Goal: Check status: Check status

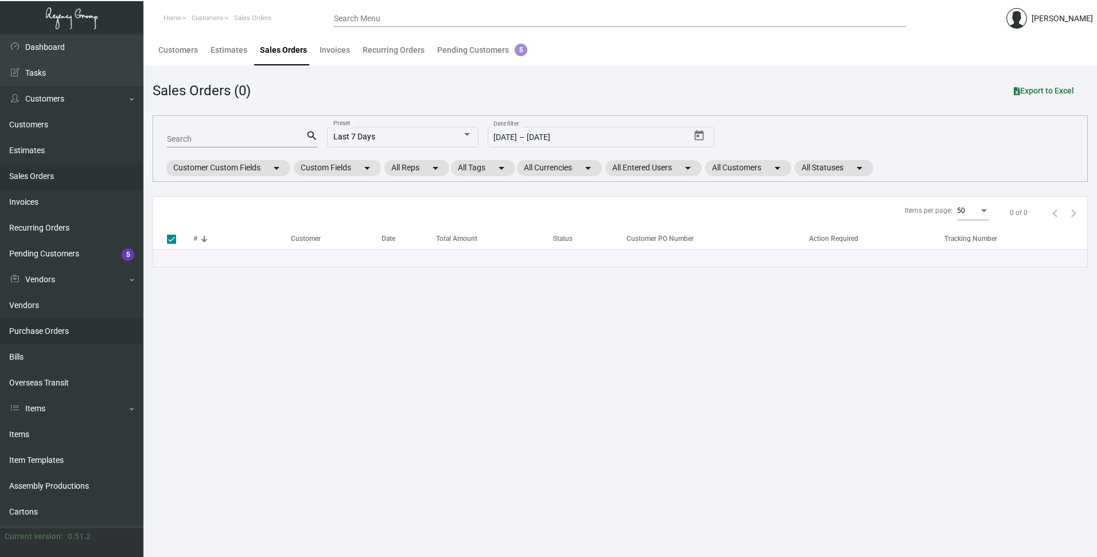
click at [37, 331] on link "Purchase Orders" at bounding box center [71, 331] width 143 height 26
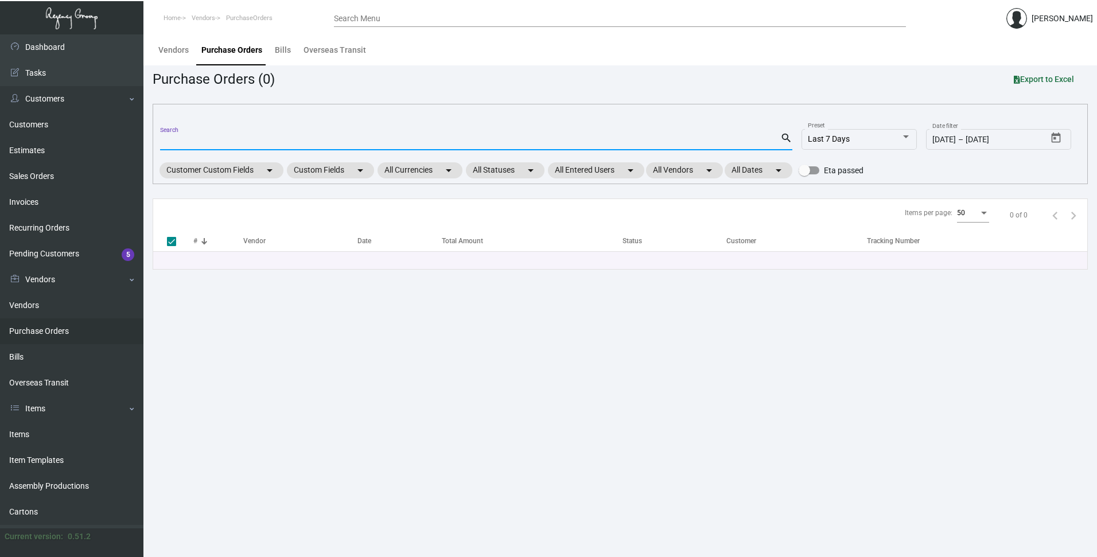
click at [188, 137] on input "Search" at bounding box center [470, 141] width 620 height 9
paste input "100915"
type input "100915"
checkbox input "false"
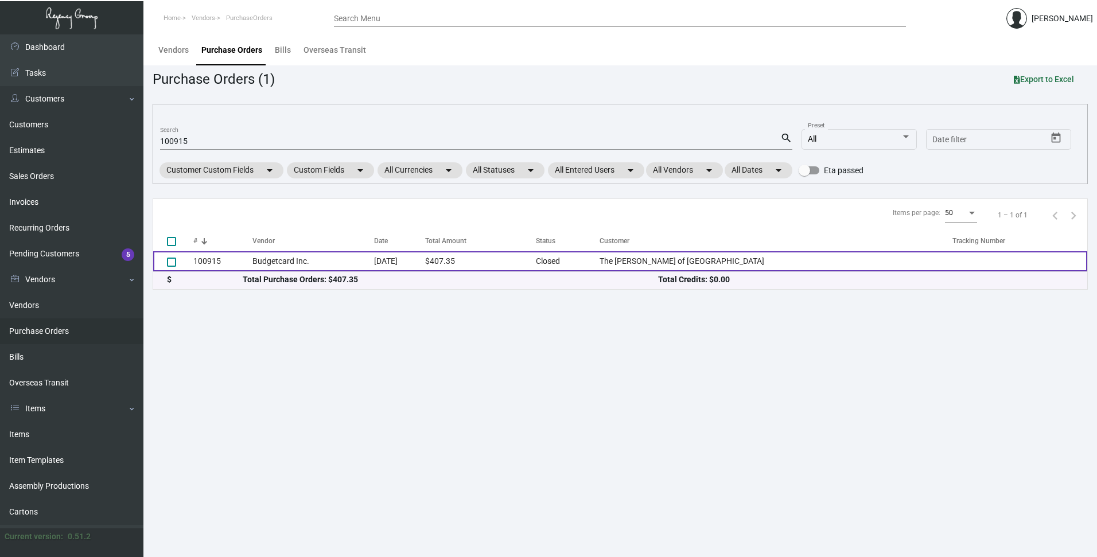
click at [282, 259] on td "Budgetcard Inc." at bounding box center [313, 261] width 122 height 20
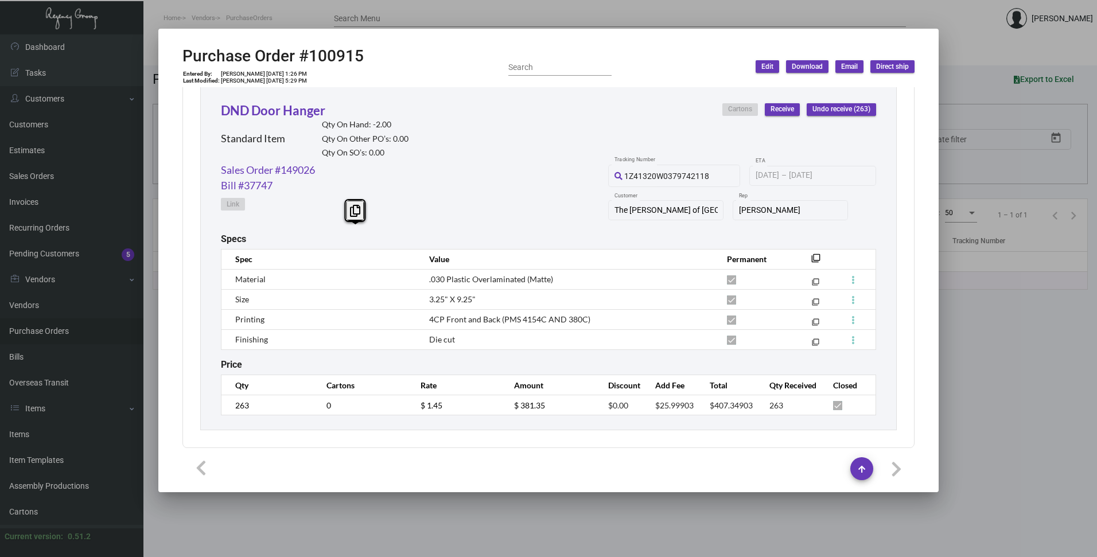
scroll to position [543, 0]
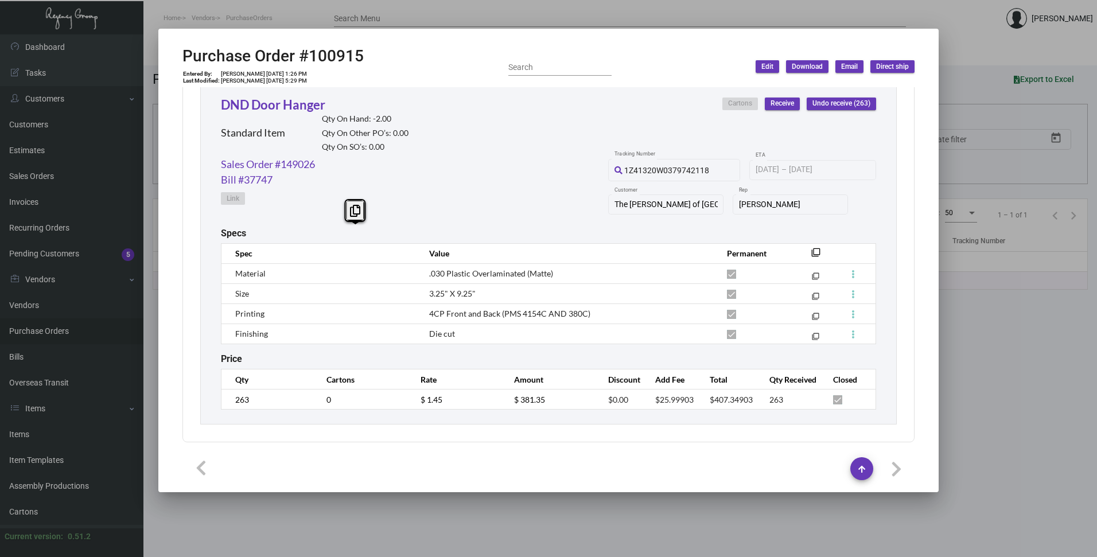
click at [516, 17] on div at bounding box center [548, 278] width 1097 height 557
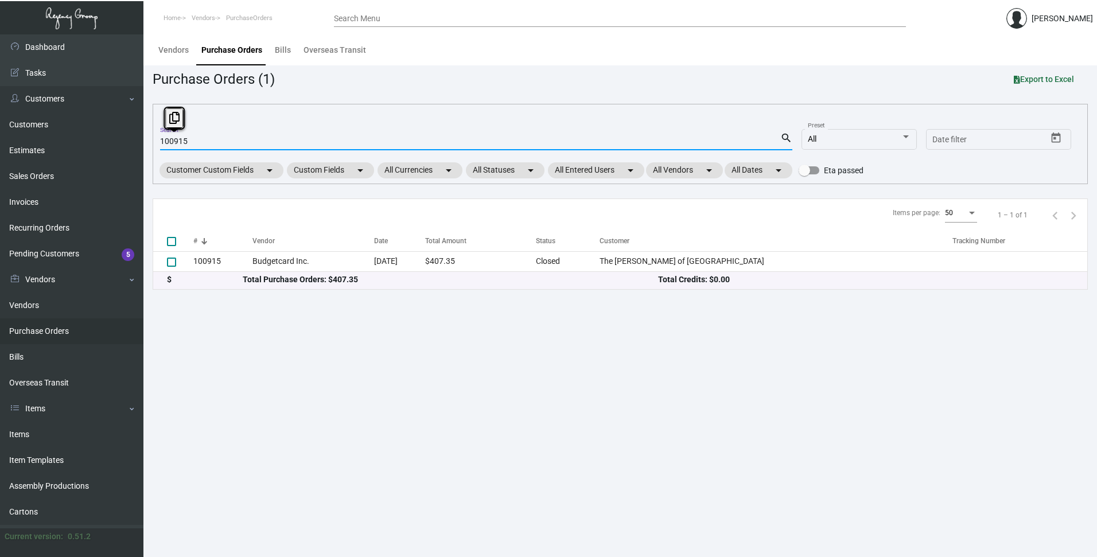
drag, startPoint x: 200, startPoint y: 138, endPoint x: 153, endPoint y: 142, distance: 47.7
click at [153, 142] on div "100915 Search search All Preset Start date – Date filter Customer Custom Fields…" at bounding box center [620, 144] width 935 height 80
paste input "90203"
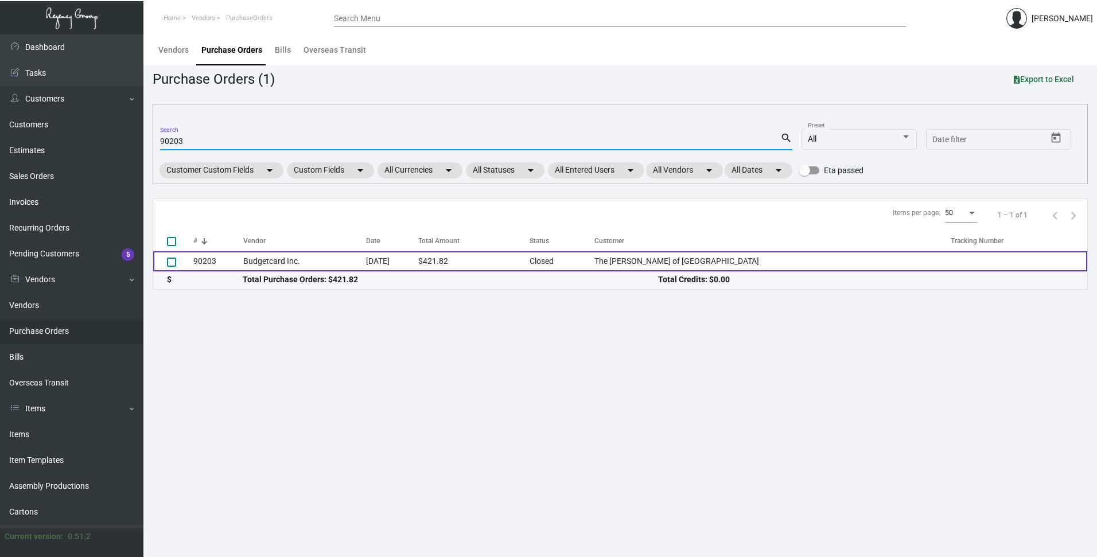
type input "90203"
click at [211, 260] on td "90203" at bounding box center [218, 261] width 50 height 20
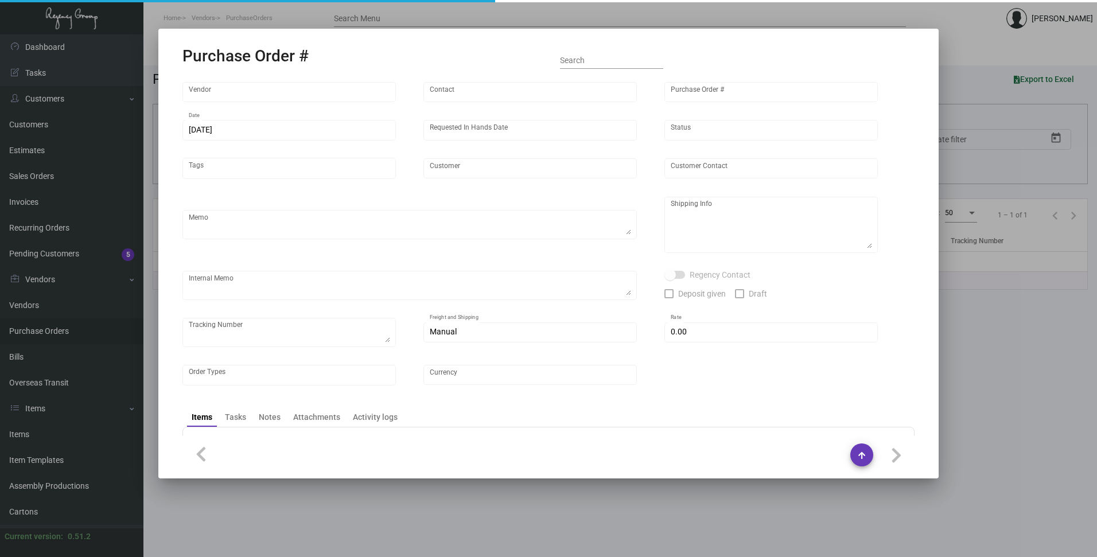
type input "Budgetcard Inc."
type input "[PERSON_NAME]"
type input "90203"
type input "[DATE]"
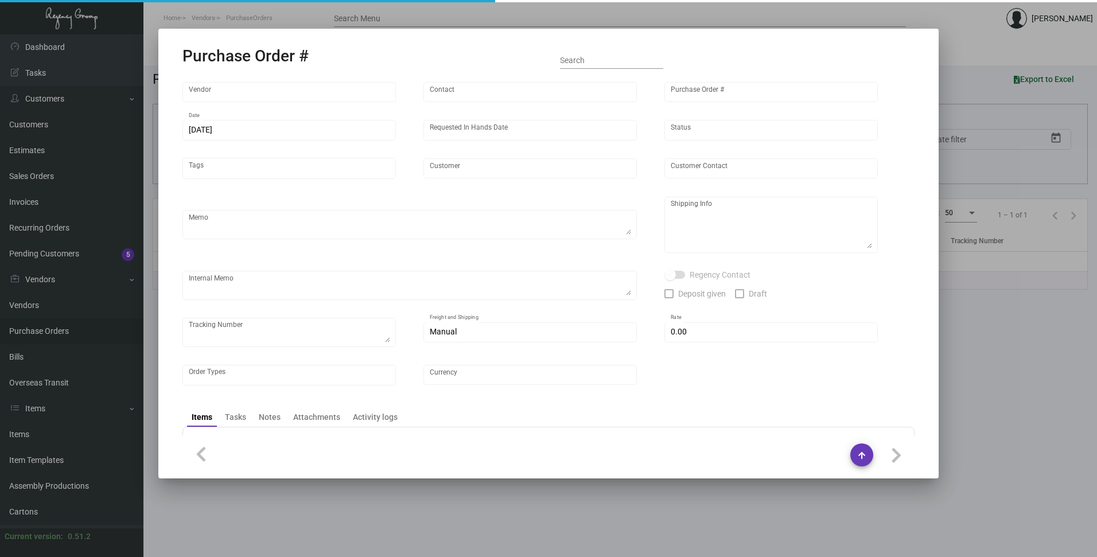
type input "The [PERSON_NAME] of [GEOGRAPHIC_DATA]"
type input "[PERSON_NAME]"
type textarea "The [PERSON_NAME] of South Beach - [PERSON_NAME] [STREET_ADDRESS][PERSON_NAME]"
type textarea "Qty 262"
type input "$ 0.00"
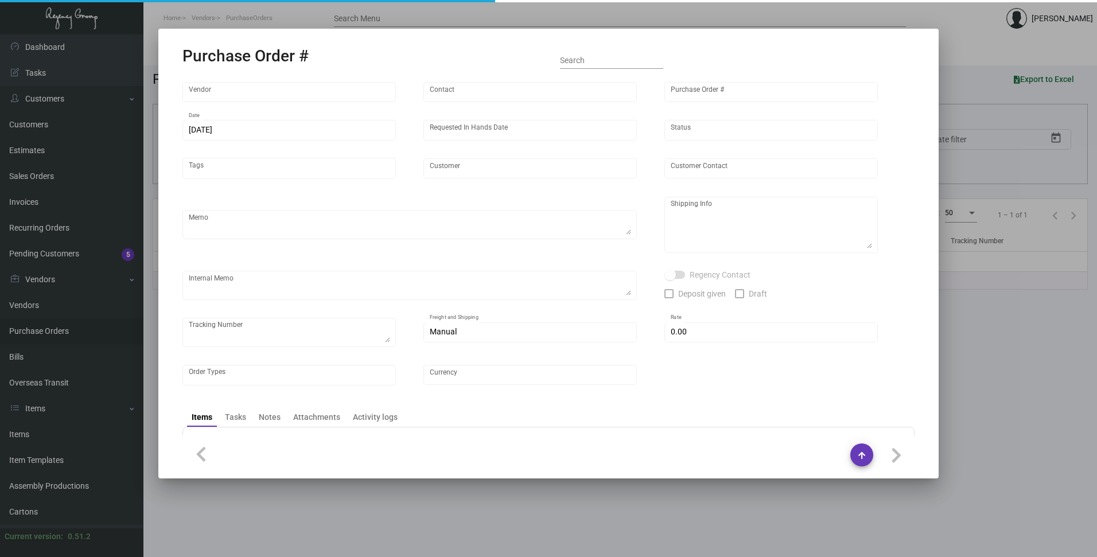
type input "United States Dollar $"
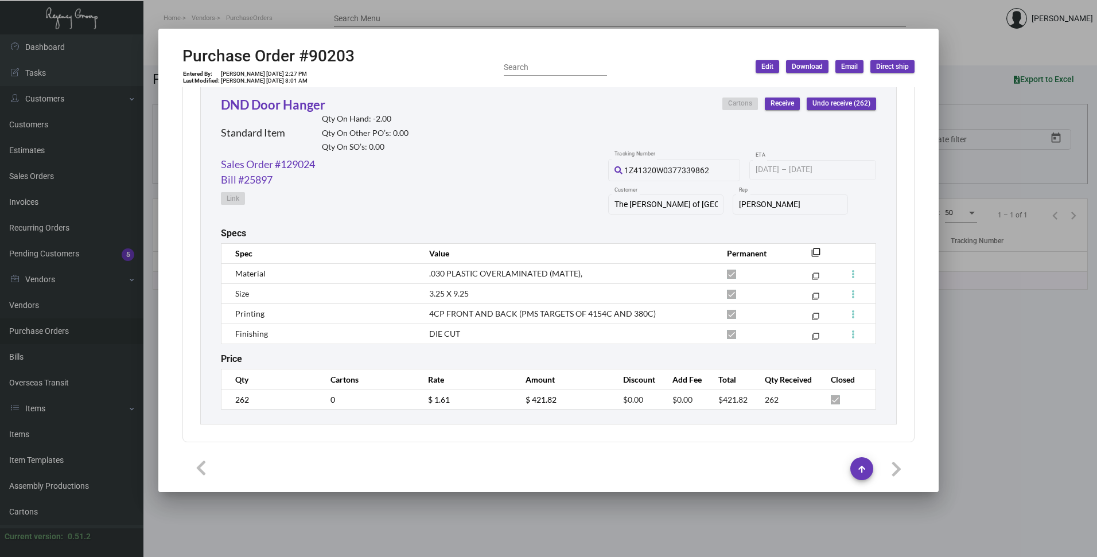
click at [442, 14] on div at bounding box center [548, 278] width 1097 height 557
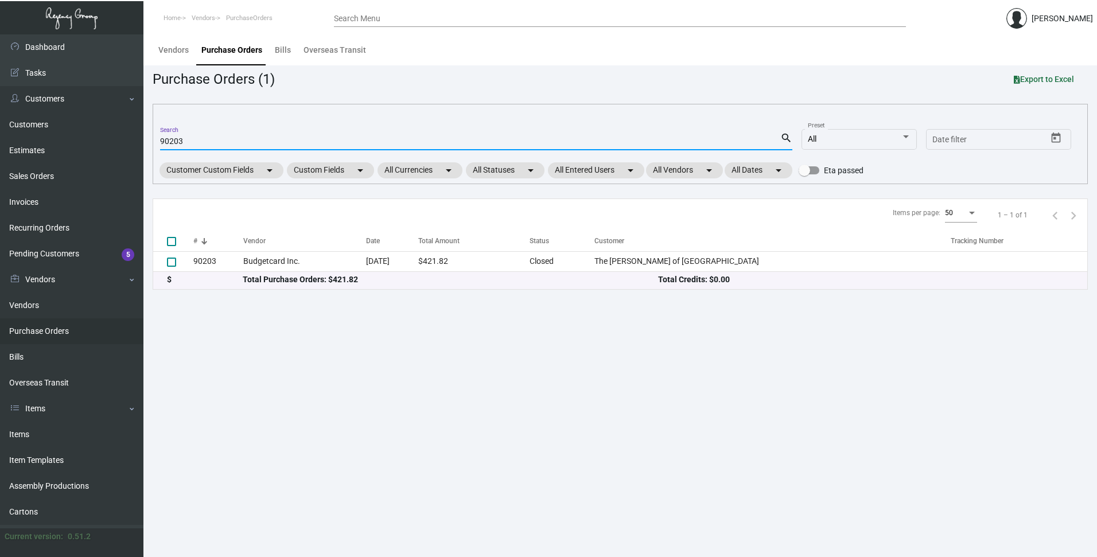
click at [197, 138] on input "90203" at bounding box center [470, 141] width 620 height 9
paste input "101299"
type input "101299"
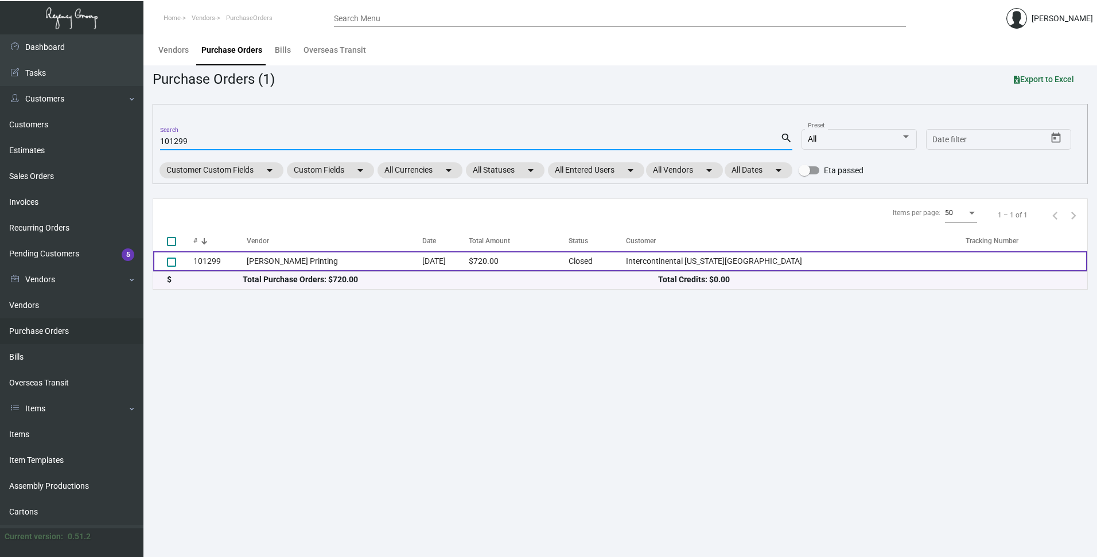
click at [269, 261] on td "[PERSON_NAME] Printing" at bounding box center [335, 261] width 176 height 20
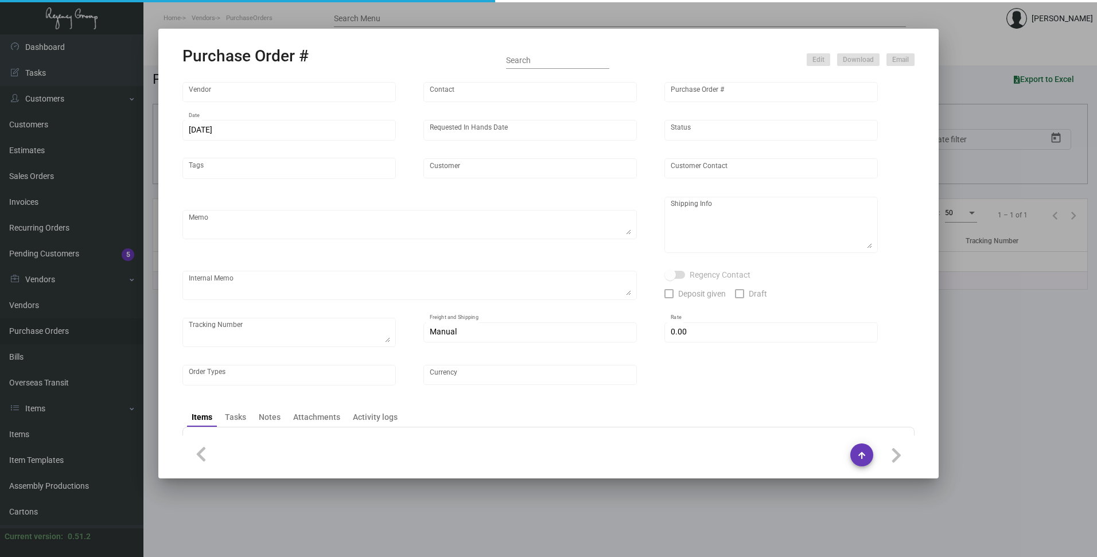
type input "[PERSON_NAME] Printing"
type input "[PERSON_NAME]"
type input "101299"
type input "[DATE]"
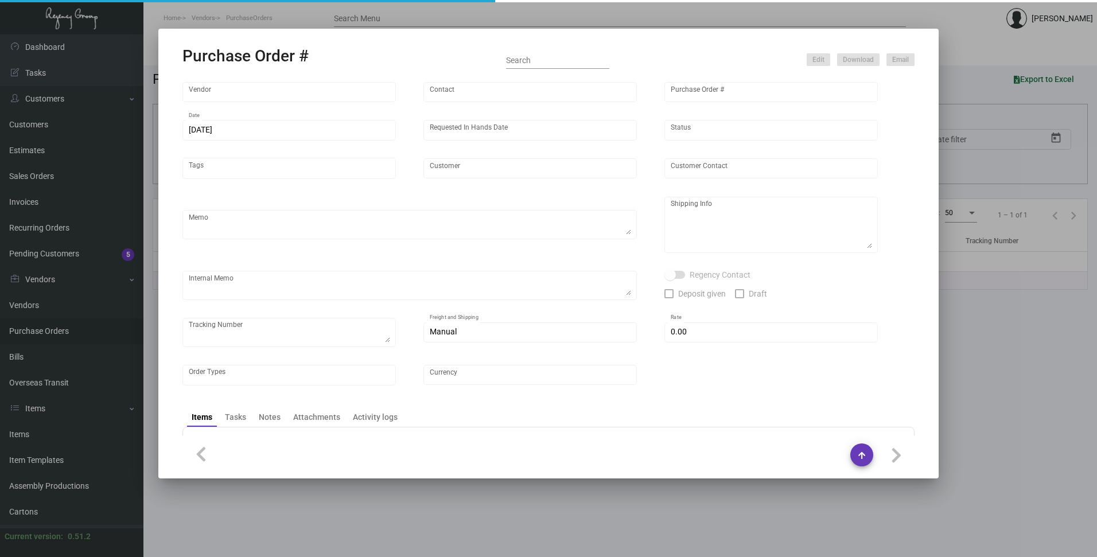
type input "Intercontinental [US_STATE][GEOGRAPHIC_DATA]"
type input "Receiving Department"
type textarea "***ANY PRICE DISCREPANCY MUST BE CALLED OUT PRIOR TO PROCEEDING WITH THIS ORDER…"
type textarea "Intercontinental [US_STATE][GEOGRAPHIC_DATA] - Receiving Department [STREET_ADD…"
type textarea "10.10 - Checked in w/ Vendor. -- Will aim and try to ship out [DATE]. (10/13)"
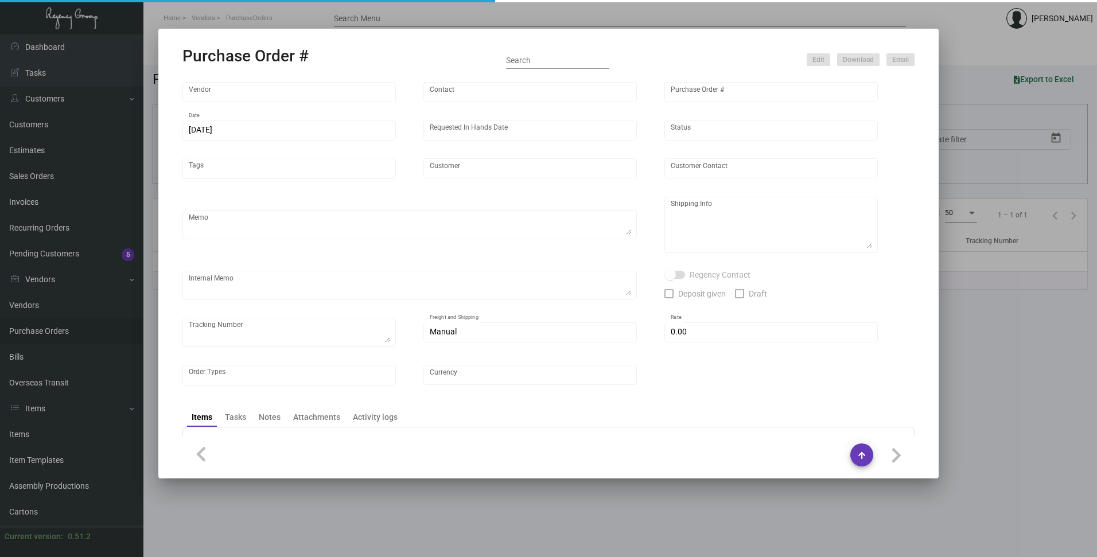
type input "$ 0.00"
type input "United States Dollar $"
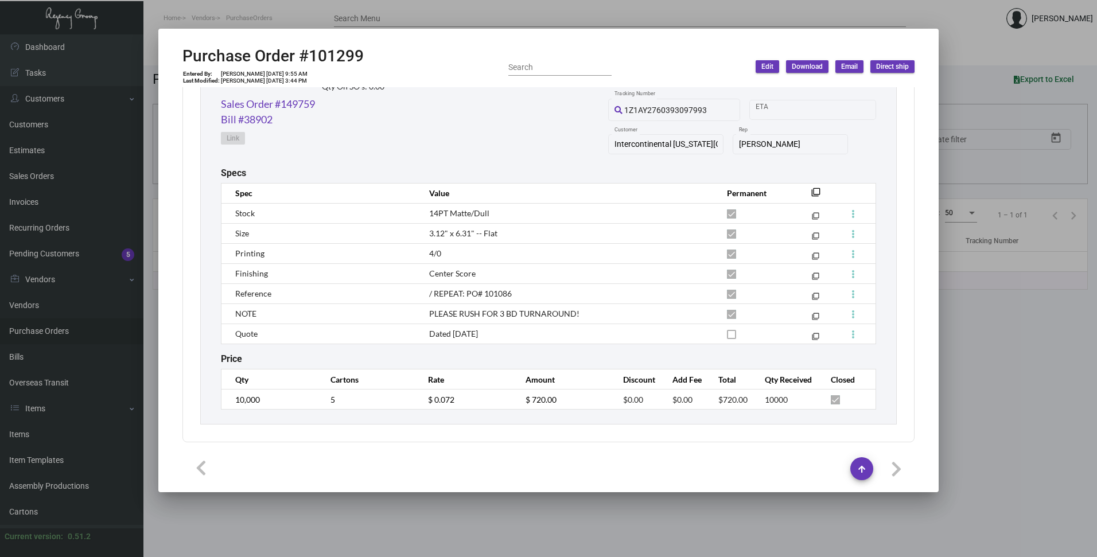
scroll to position [603, 0]
